Goal: Communication & Community: Connect with others

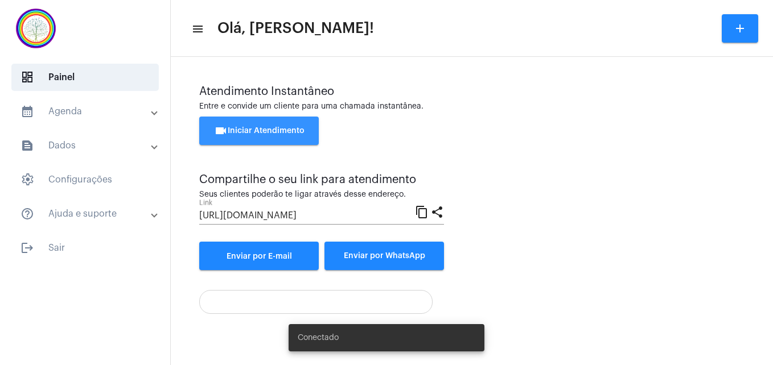
click at [242, 128] on span "videocam Iniciar Atendimento" at bounding box center [259, 131] width 90 height 8
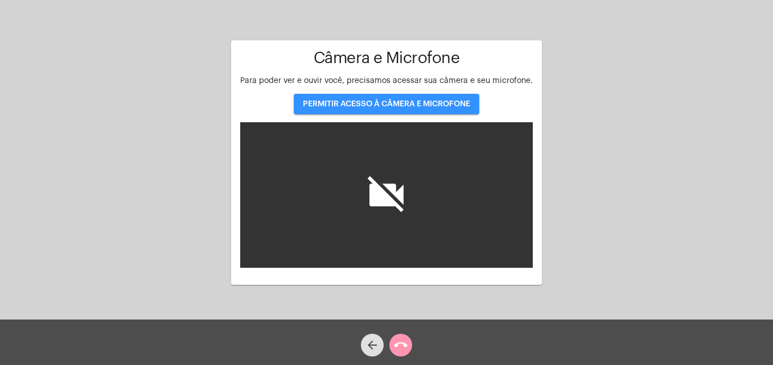
click at [386, 102] on span "PERMITIR ACESSO À CÂMERA E MICROFONE" at bounding box center [386, 104] width 167 height 8
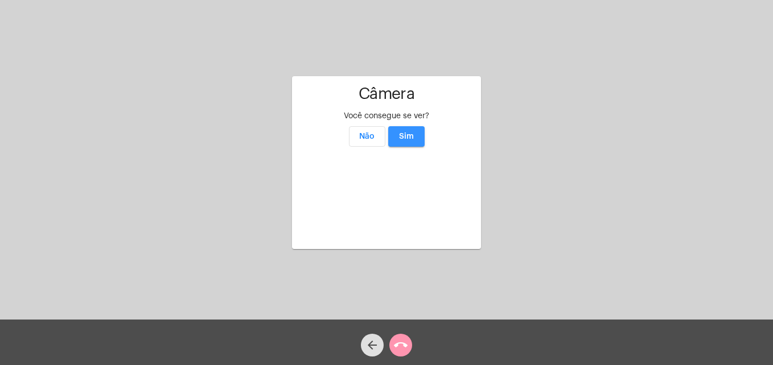
click at [409, 133] on span "Sim" at bounding box center [406, 137] width 15 height 8
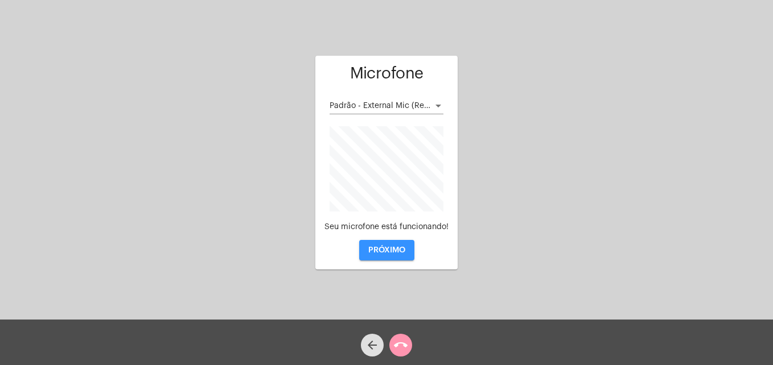
click at [390, 255] on button "PRÓXIMO" at bounding box center [386, 250] width 55 height 20
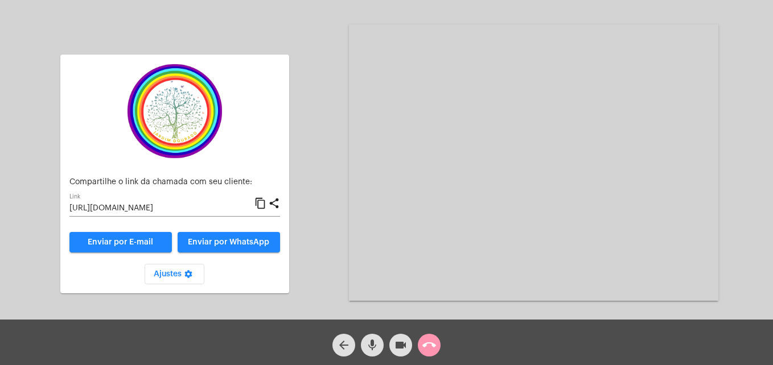
click at [260, 200] on mat-icon "content_copy" at bounding box center [260, 204] width 12 height 14
click at [242, 240] on span "Enviar por WhatsApp" at bounding box center [228, 242] width 81 height 8
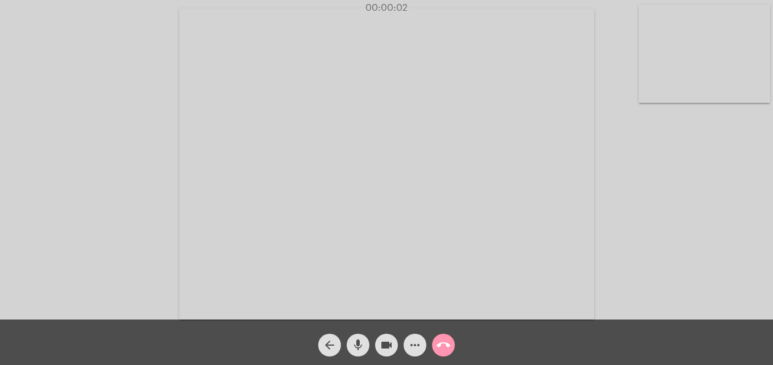
click at [655, 88] on video at bounding box center [703, 54] width 131 height 98
click at [313, 304] on video at bounding box center [489, 162] width 415 height 311
